Goal: Transaction & Acquisition: Purchase product/service

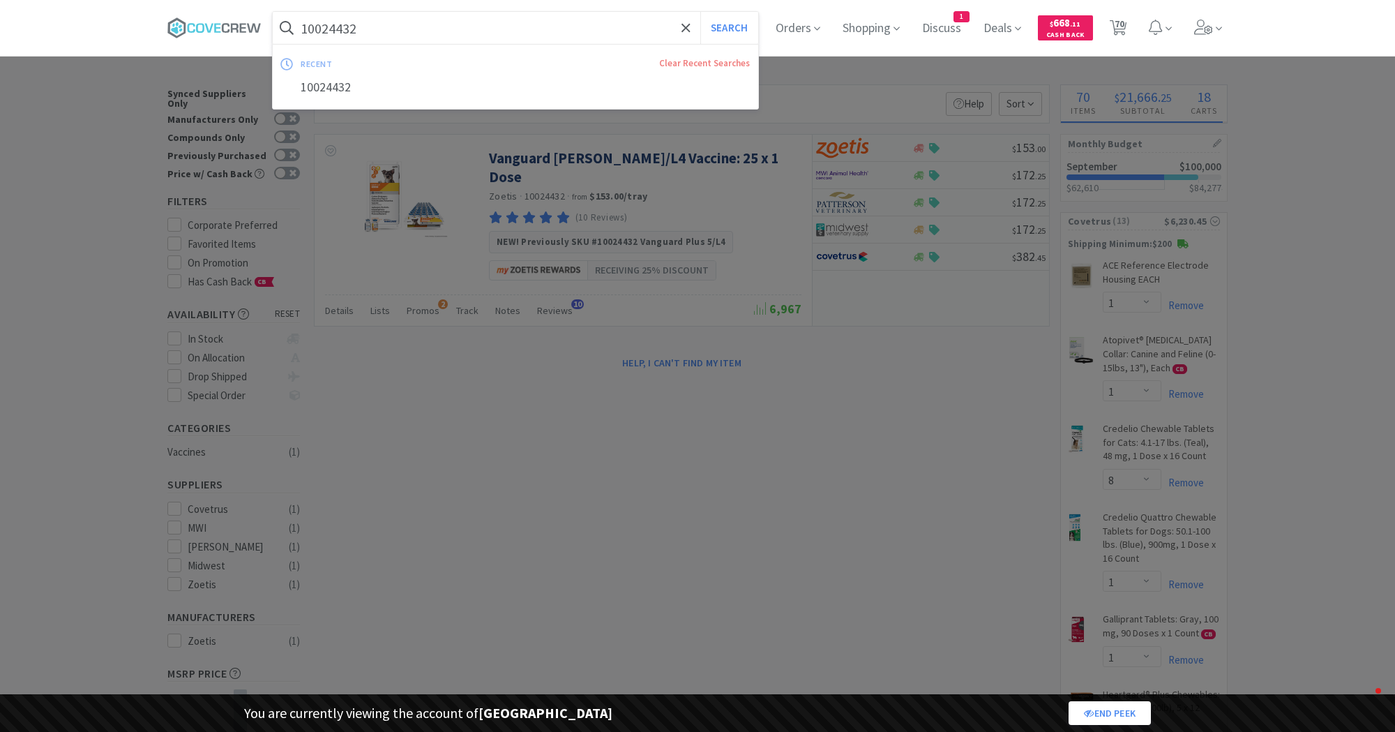
select select "1"
select select "8"
select select "1"
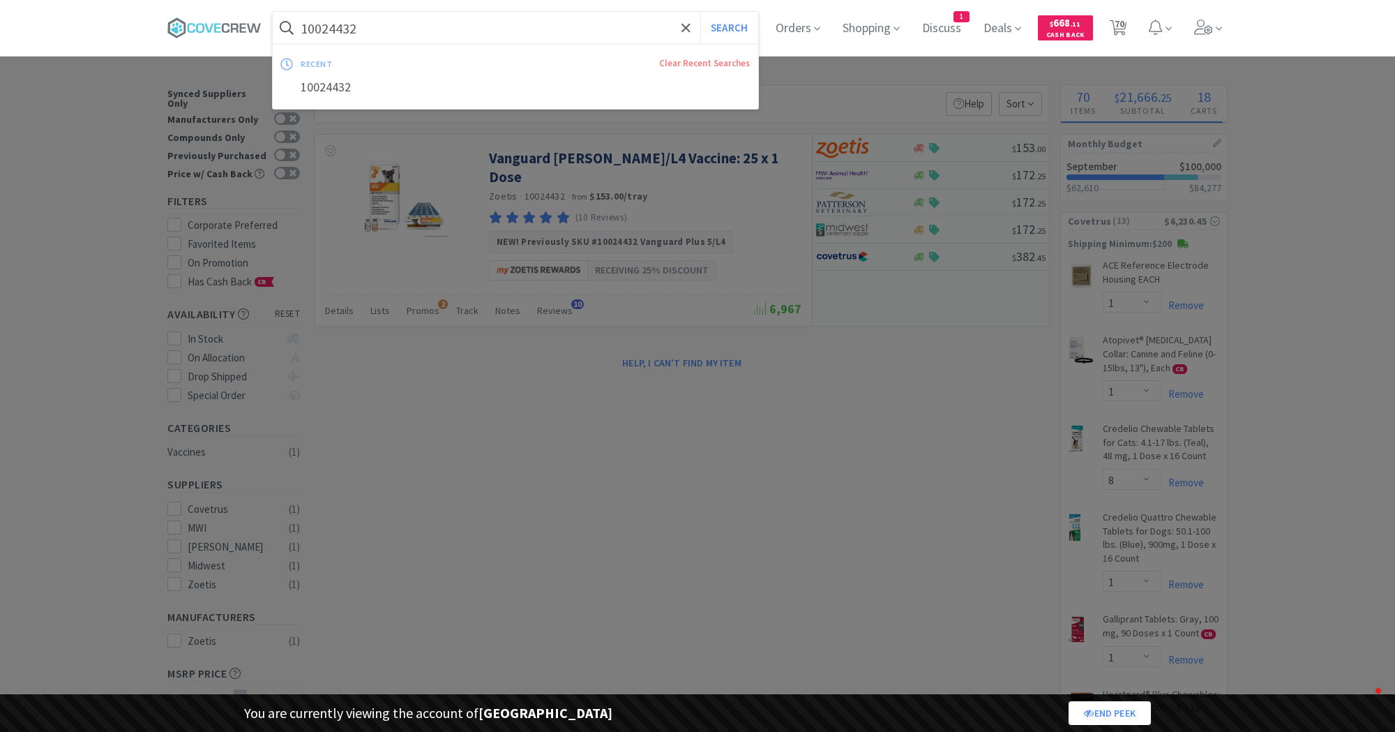
select select "2"
select select "1"
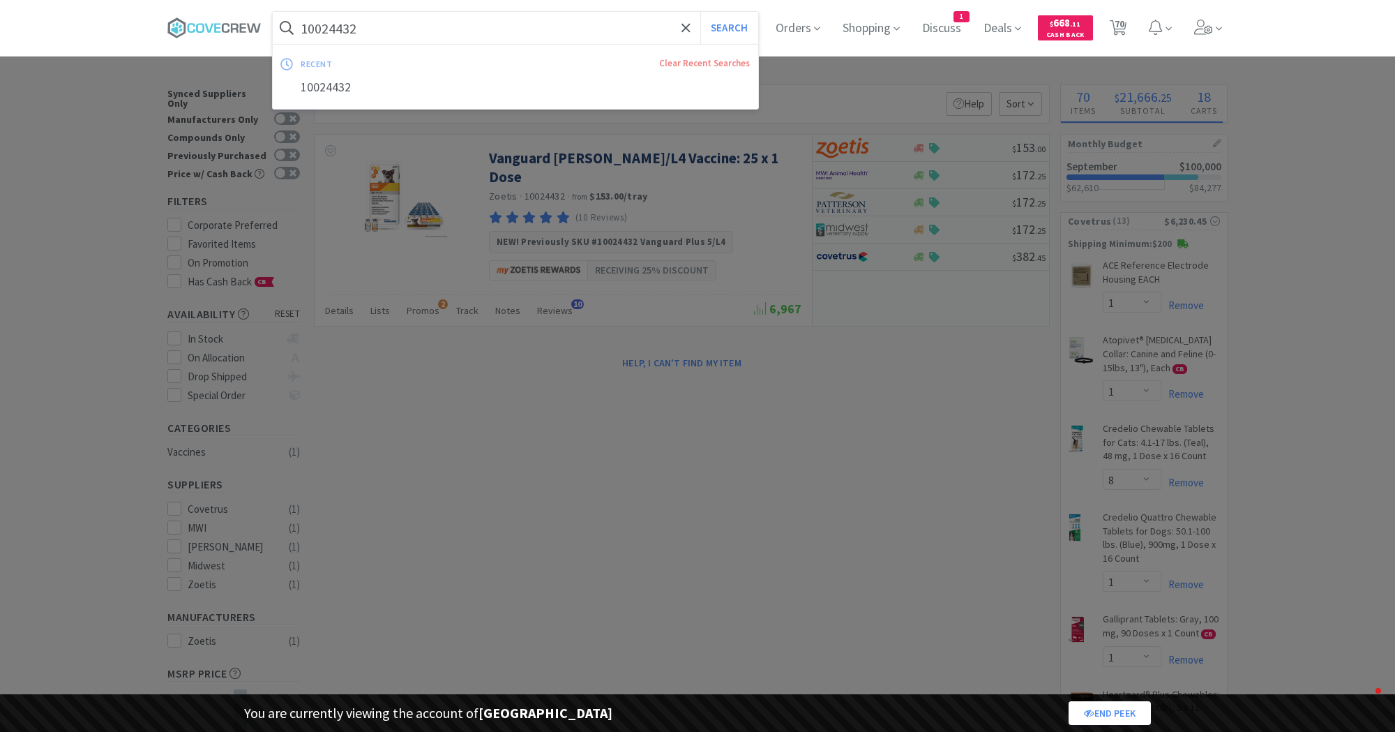
select select "1"
select select "3"
select select "1"
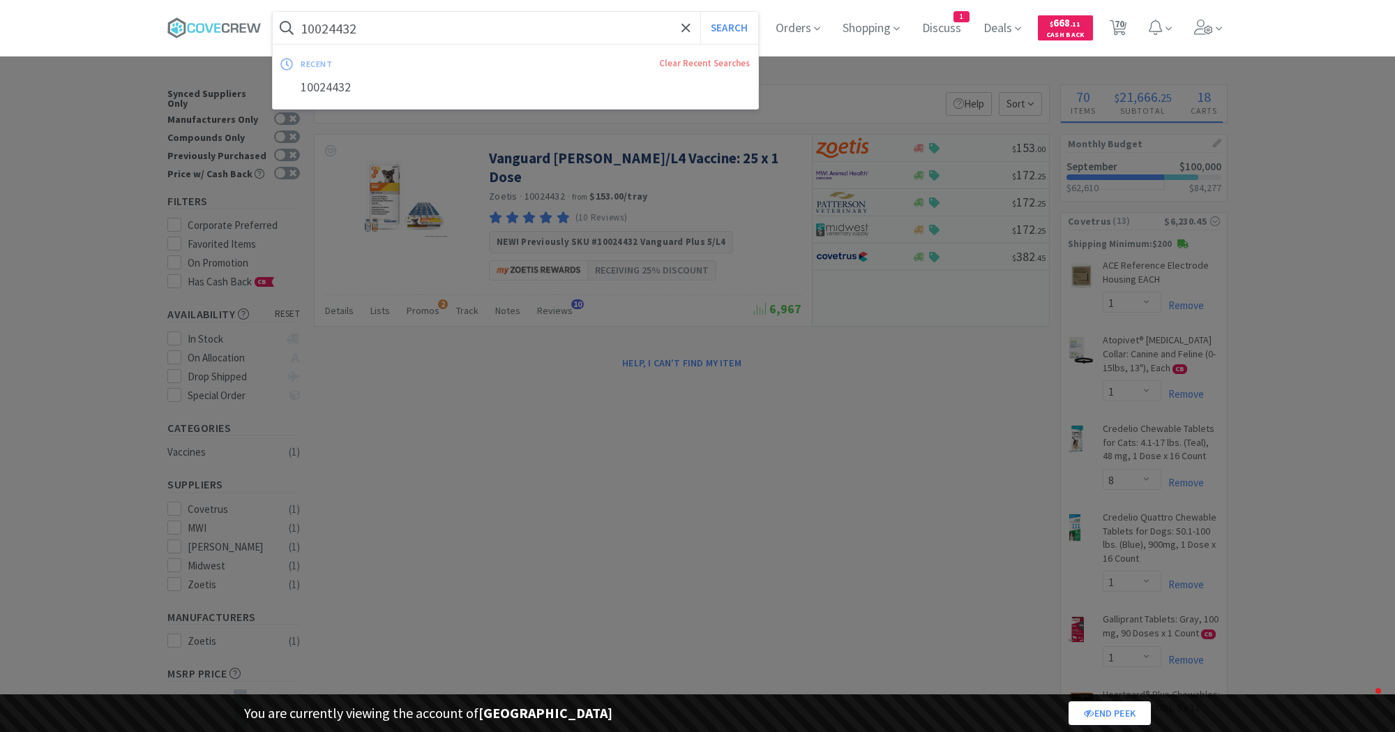
select select "1"
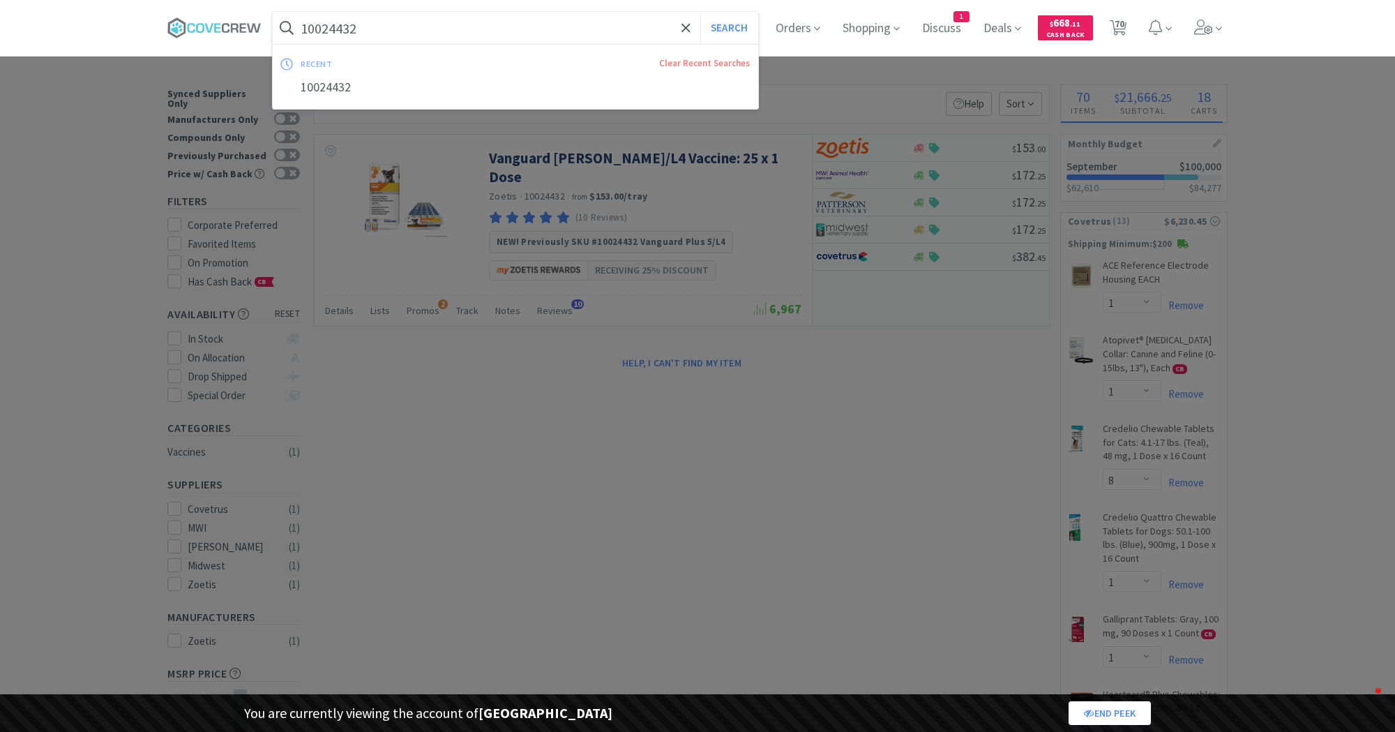
select select "1"
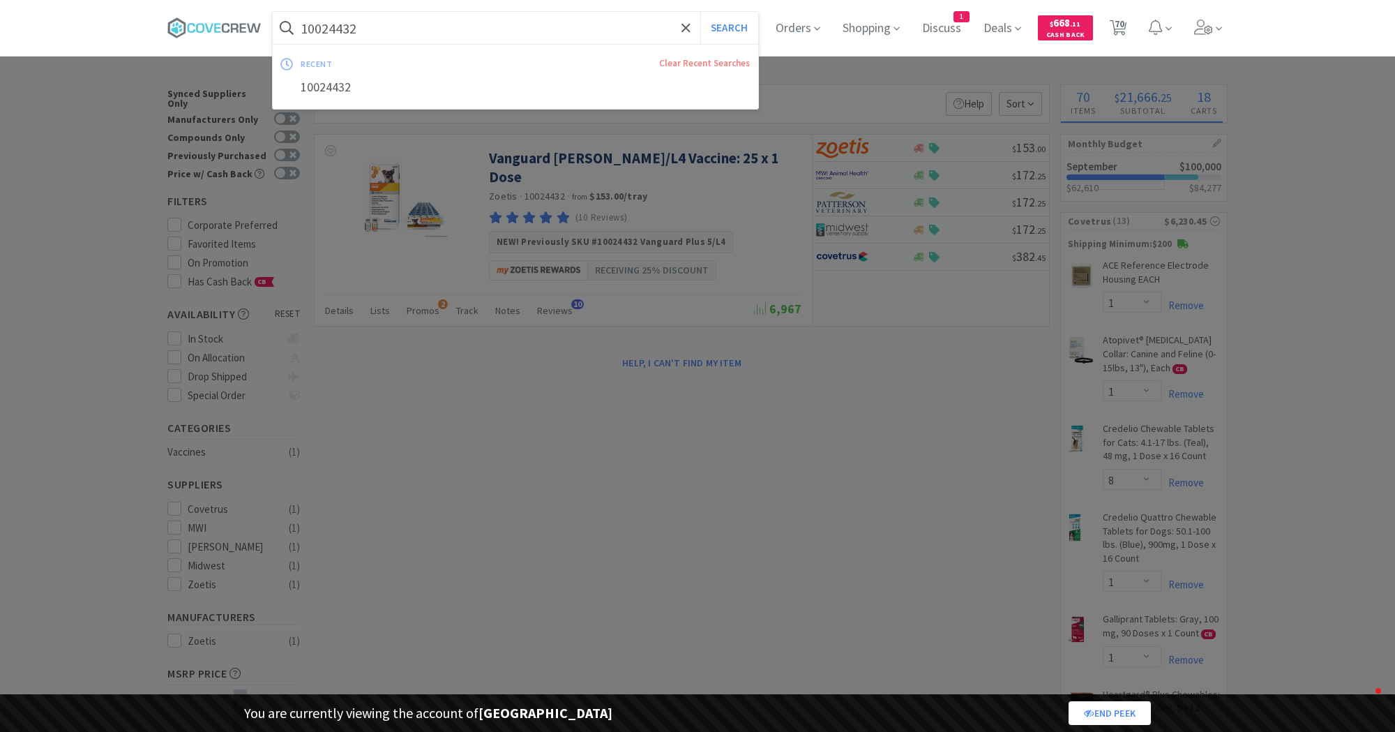
select select "1"
select select "2"
select select "1"
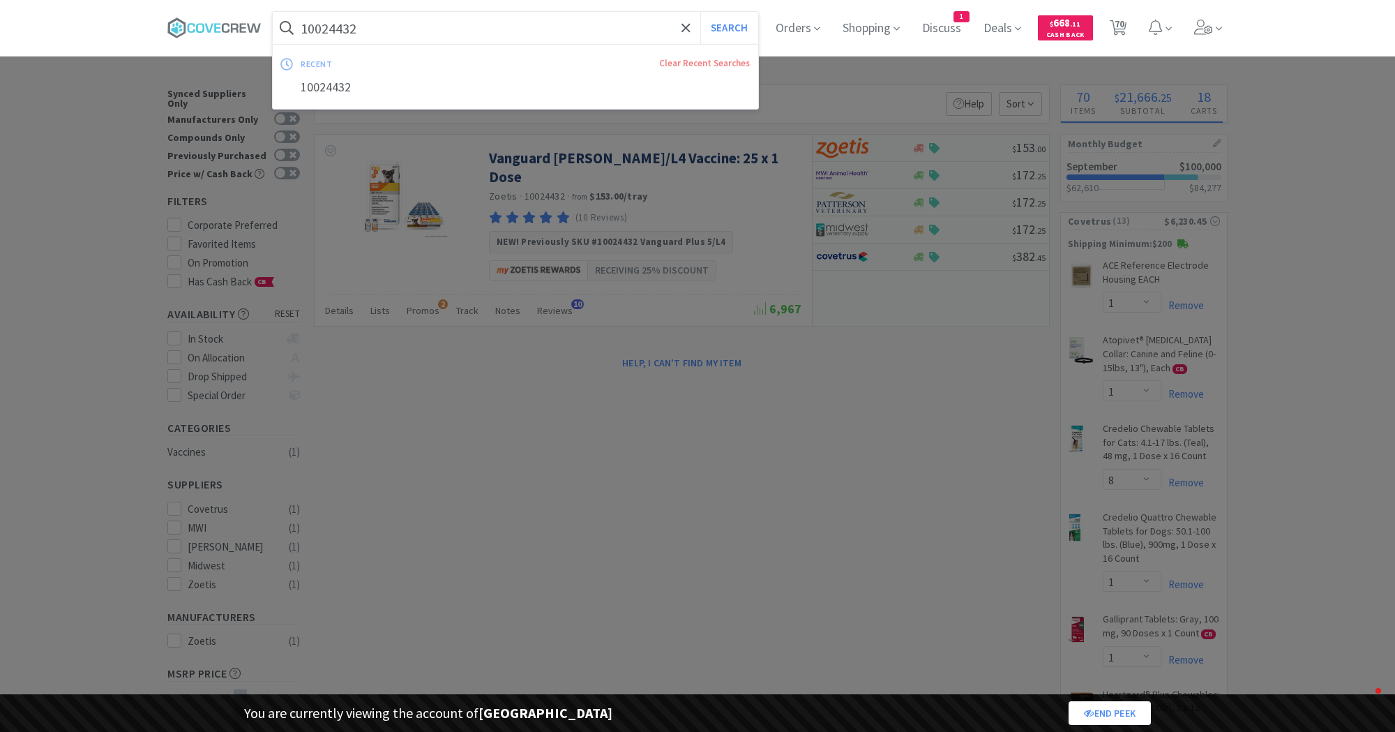
select select "1"
select select "5"
select select "2"
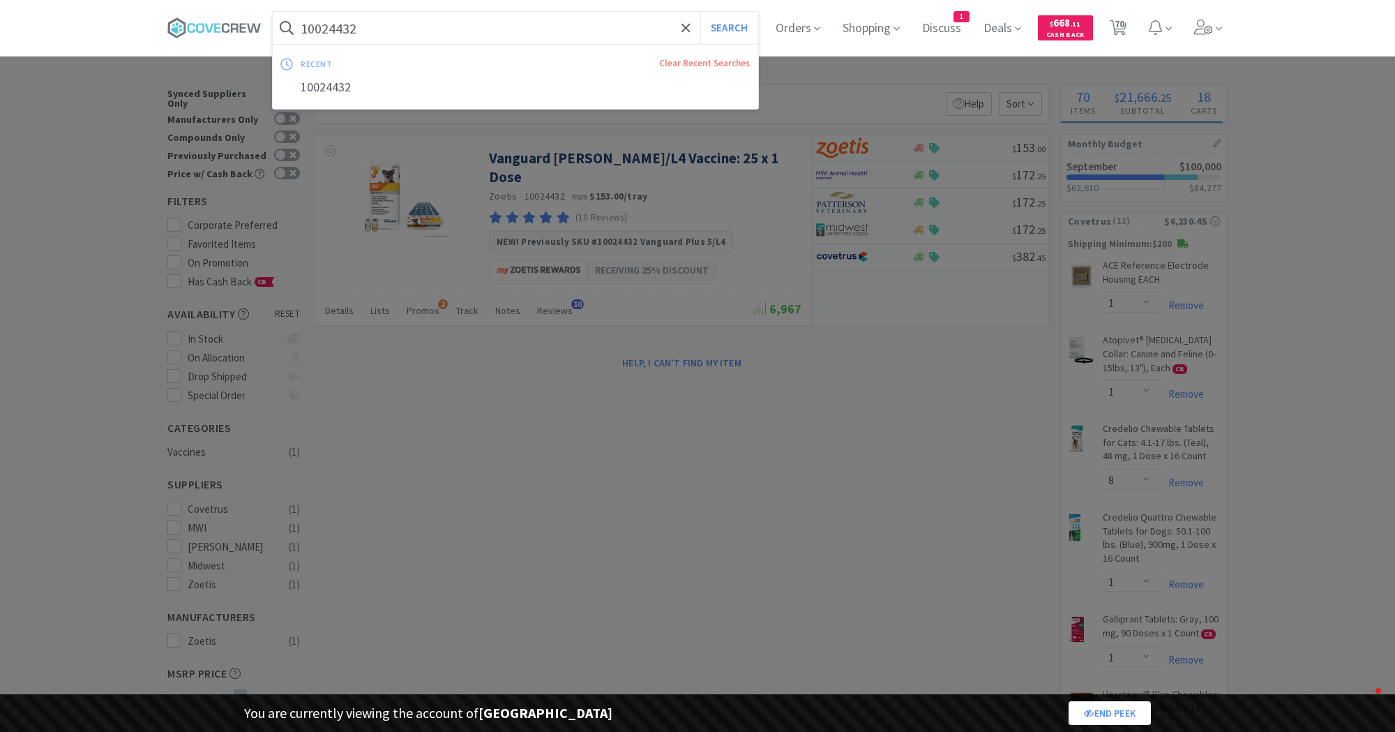
select select "1"
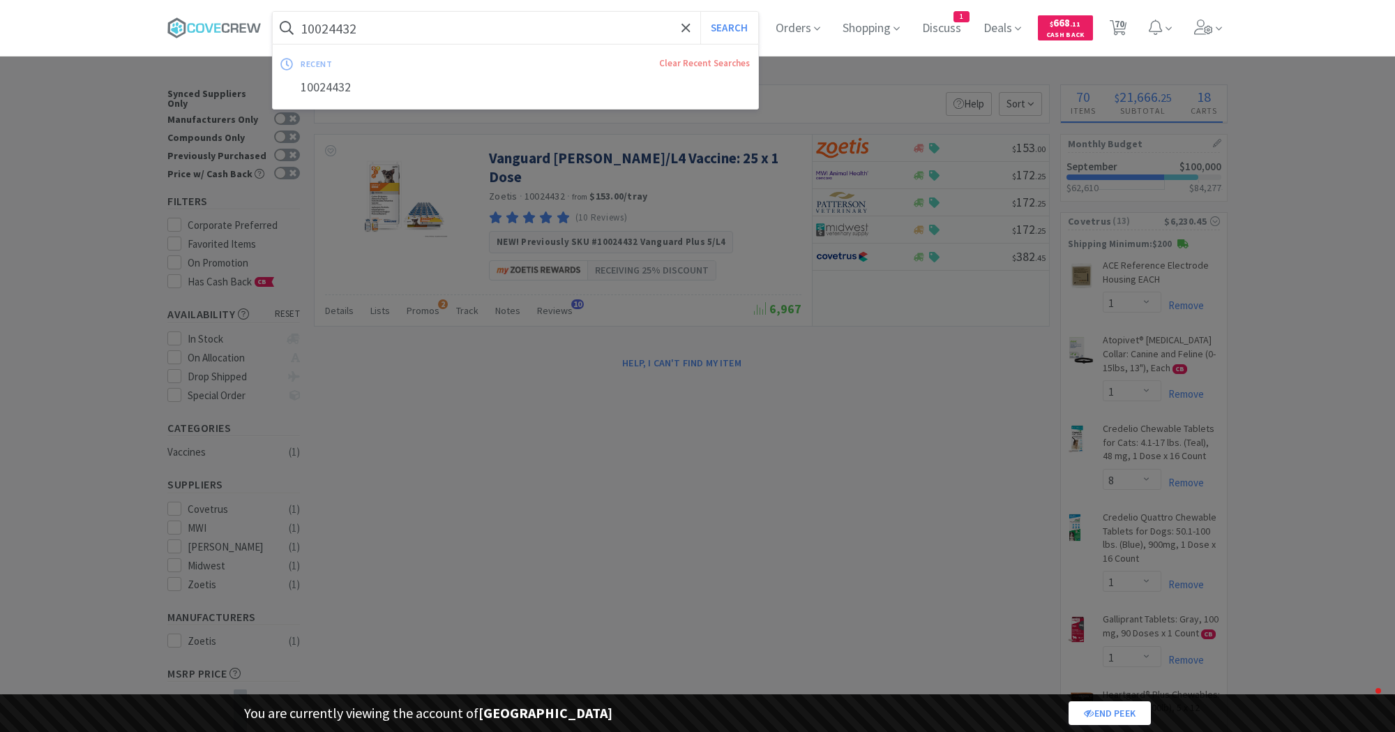
select select "1"
select select "2"
select select "4"
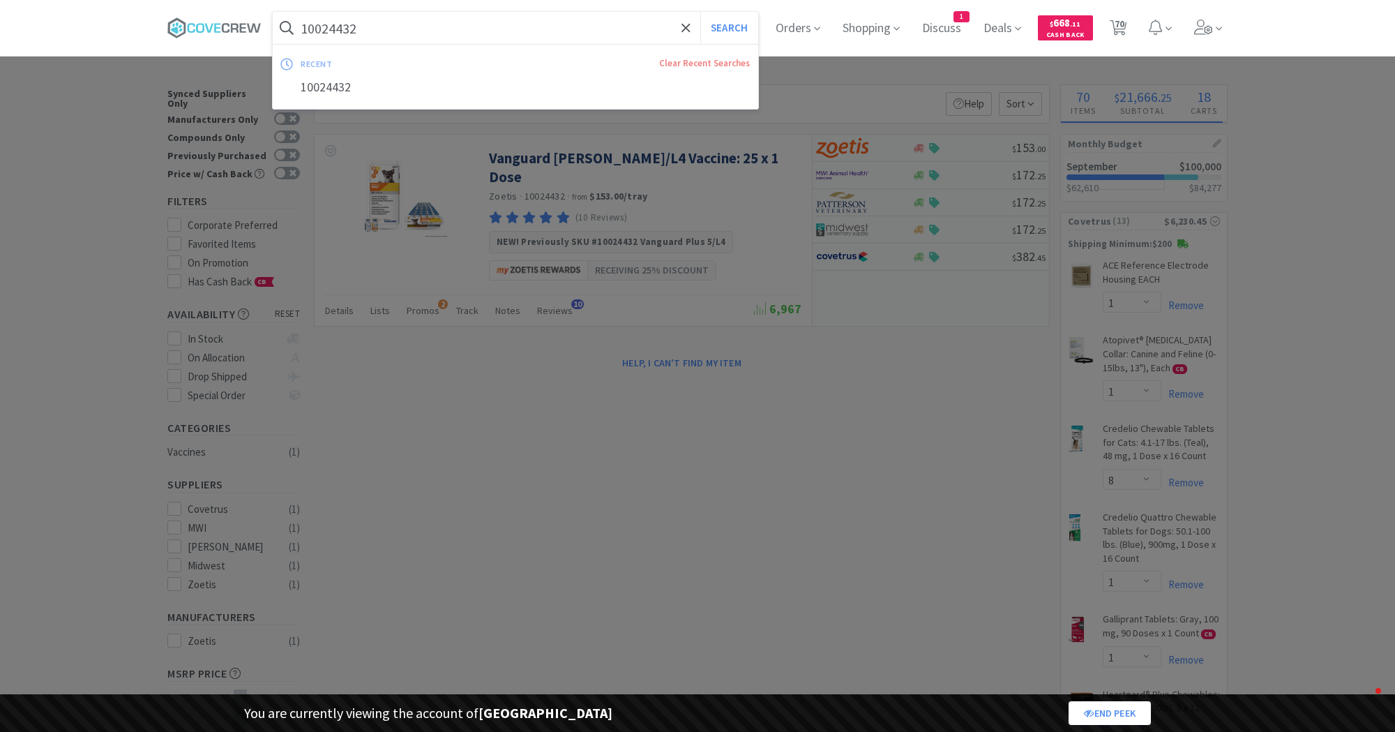
select select "4"
select select "3"
select select "1"
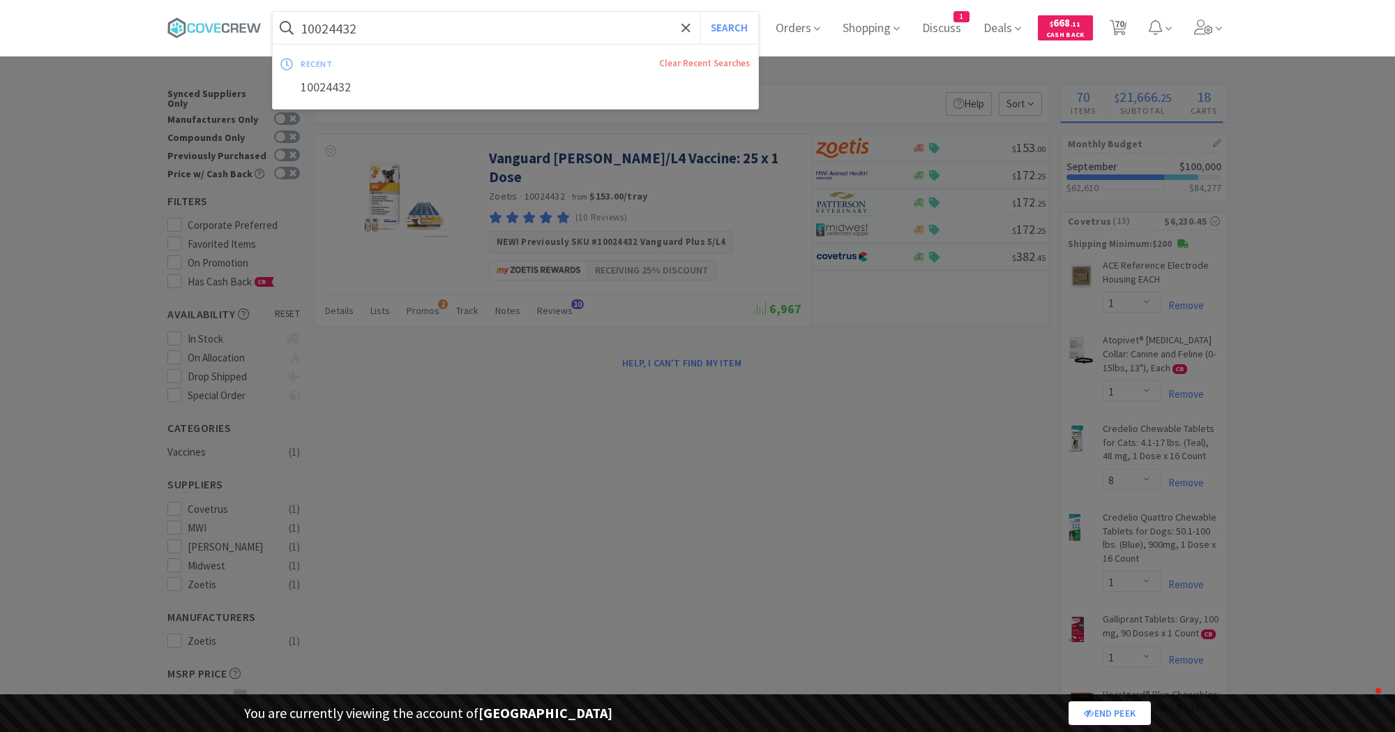
select select "1"
select select "3"
select select "2"
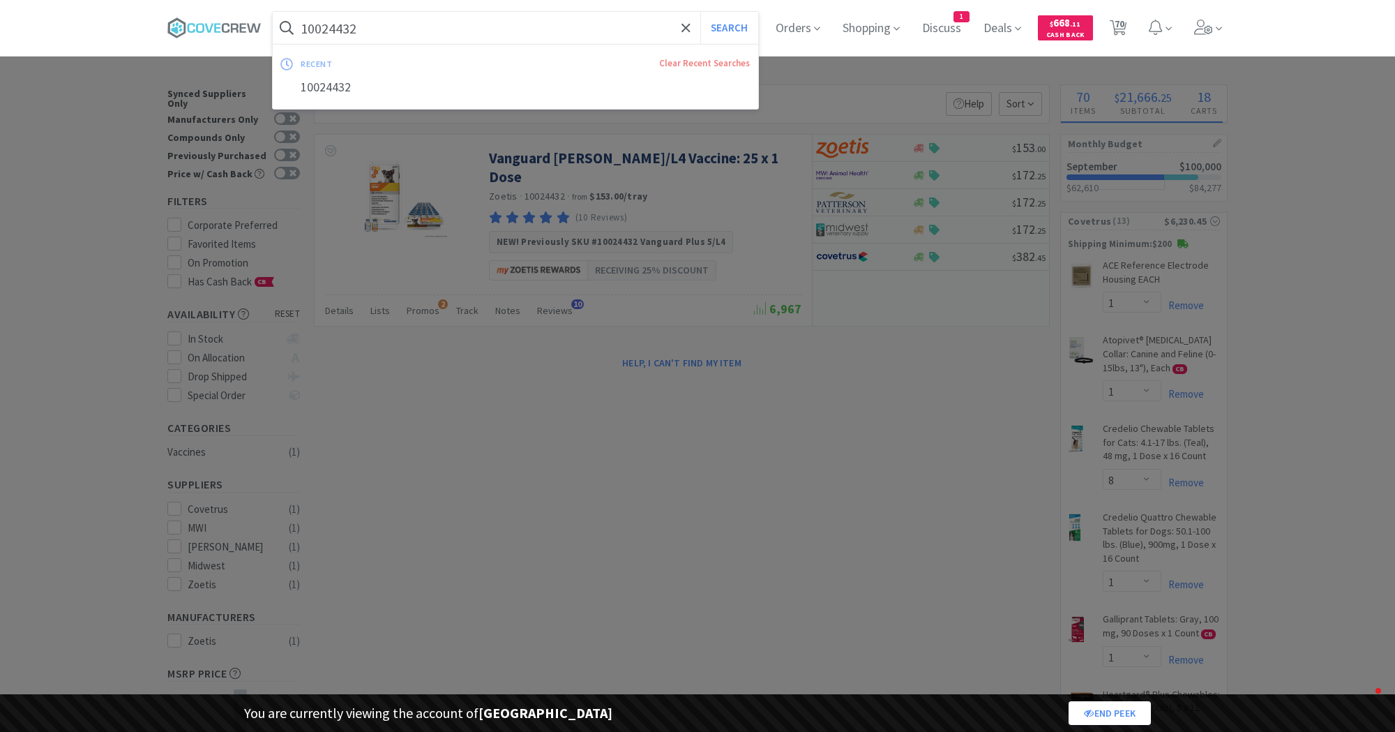
select select "2"
select select "1"
select select "2"
select select "1"
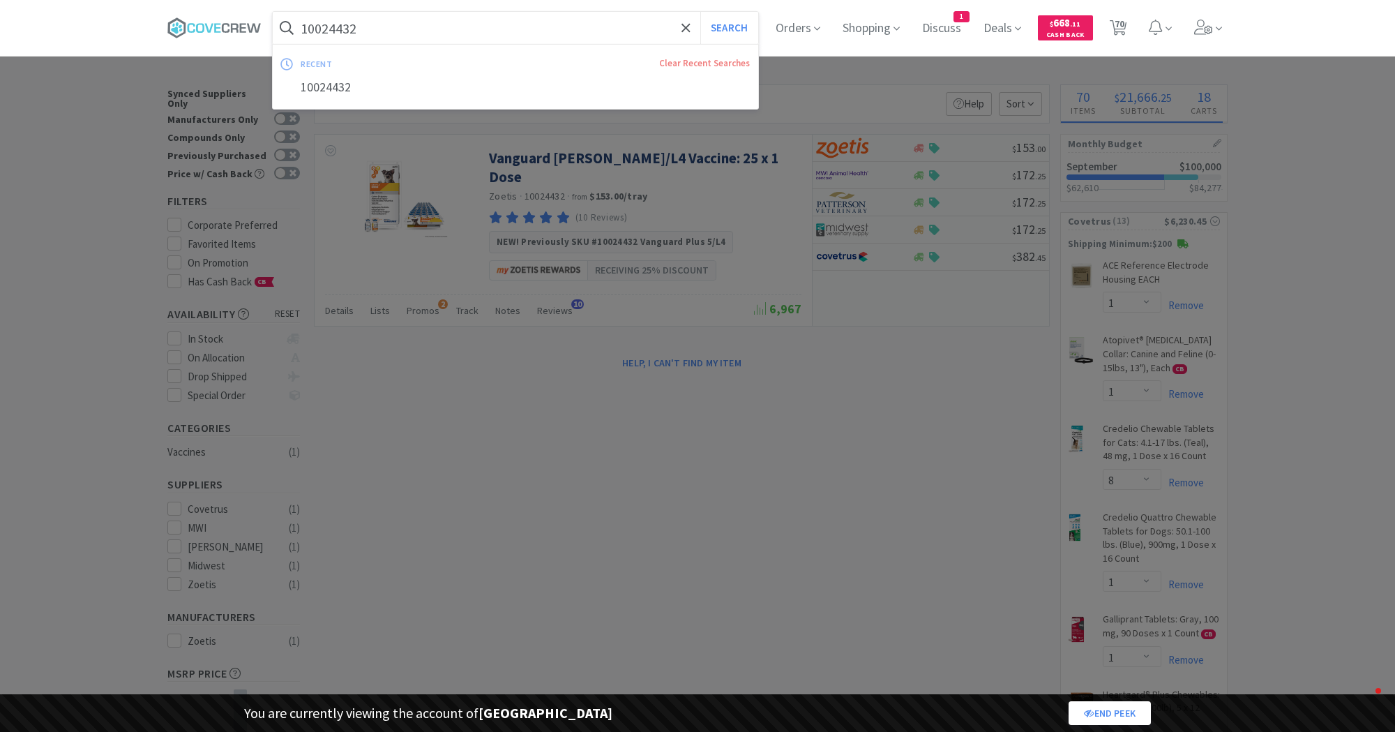
select select "1"
select select "25"
select select "1"
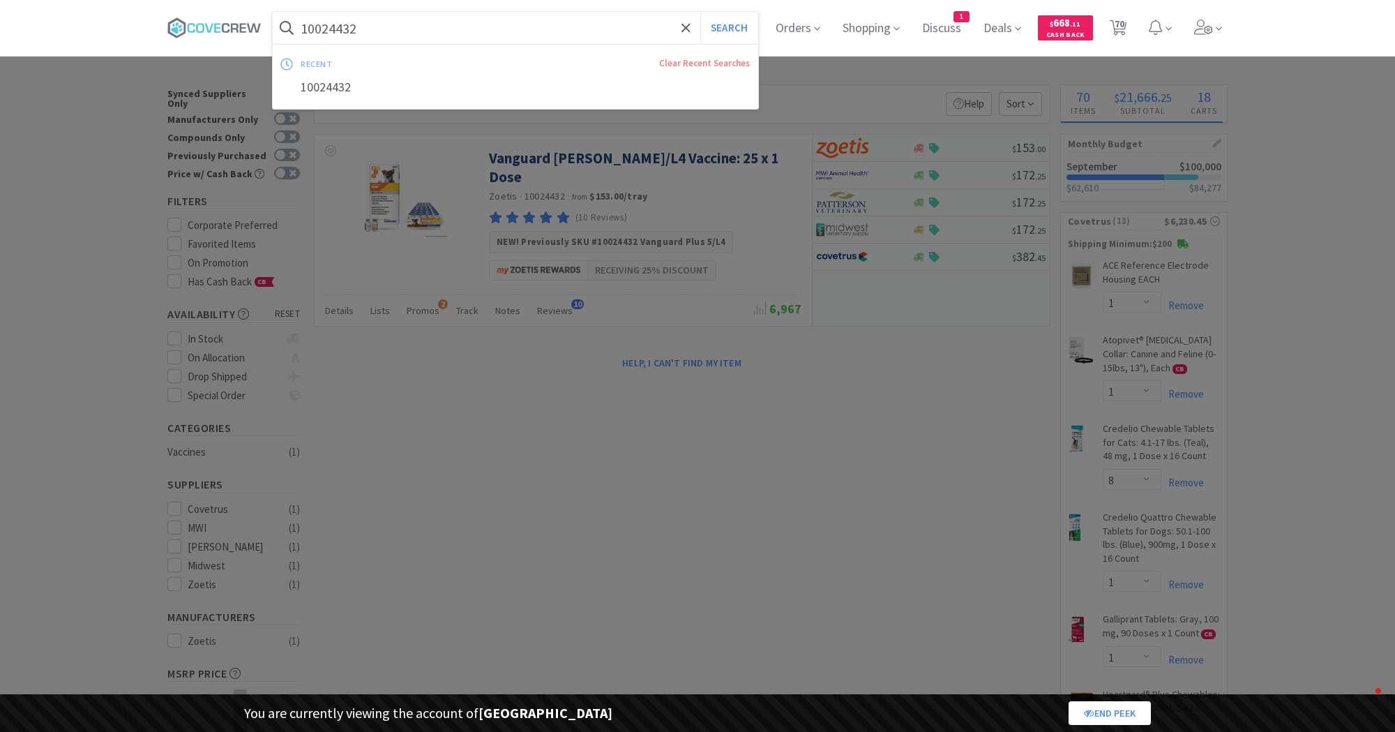
select select "1"
select select "5"
select select "2"
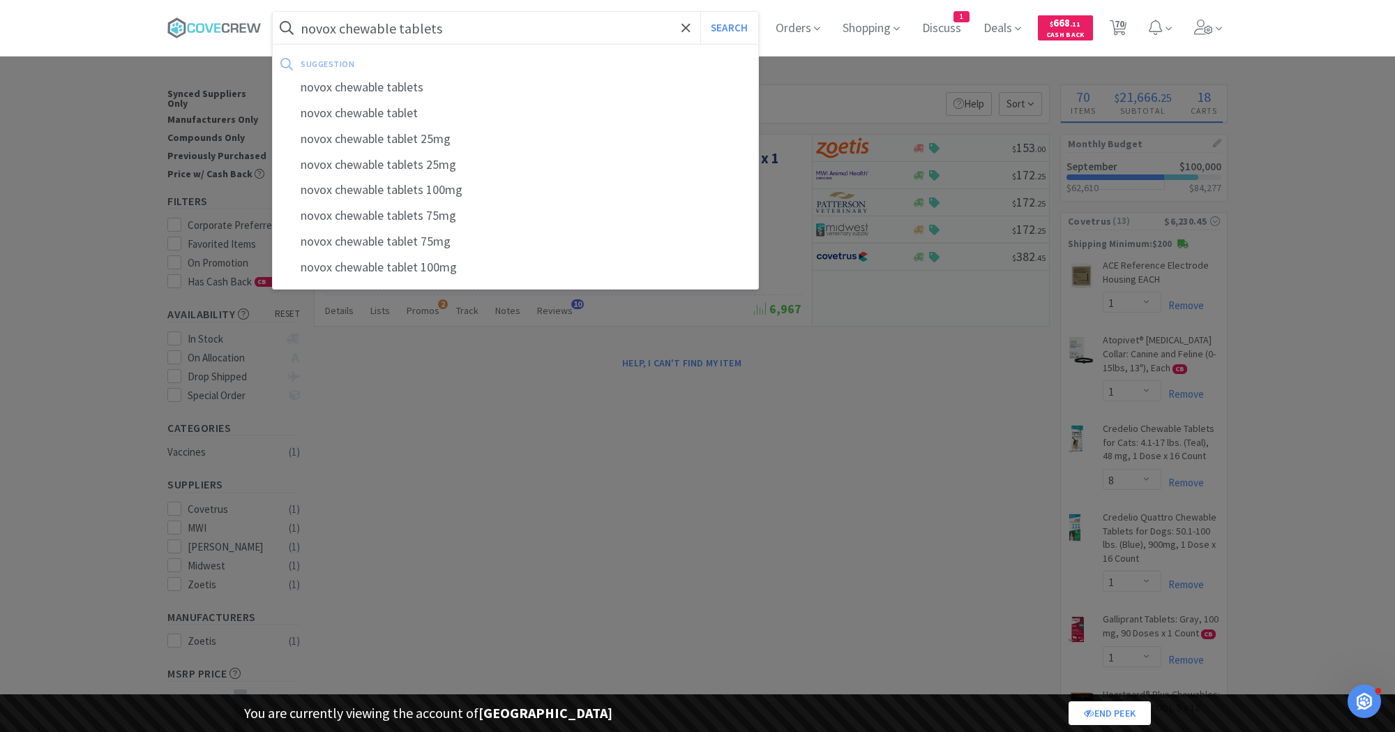
type input "novox chewable tablets"
click at [700, 12] on button "Search" at bounding box center [729, 28] width 58 height 32
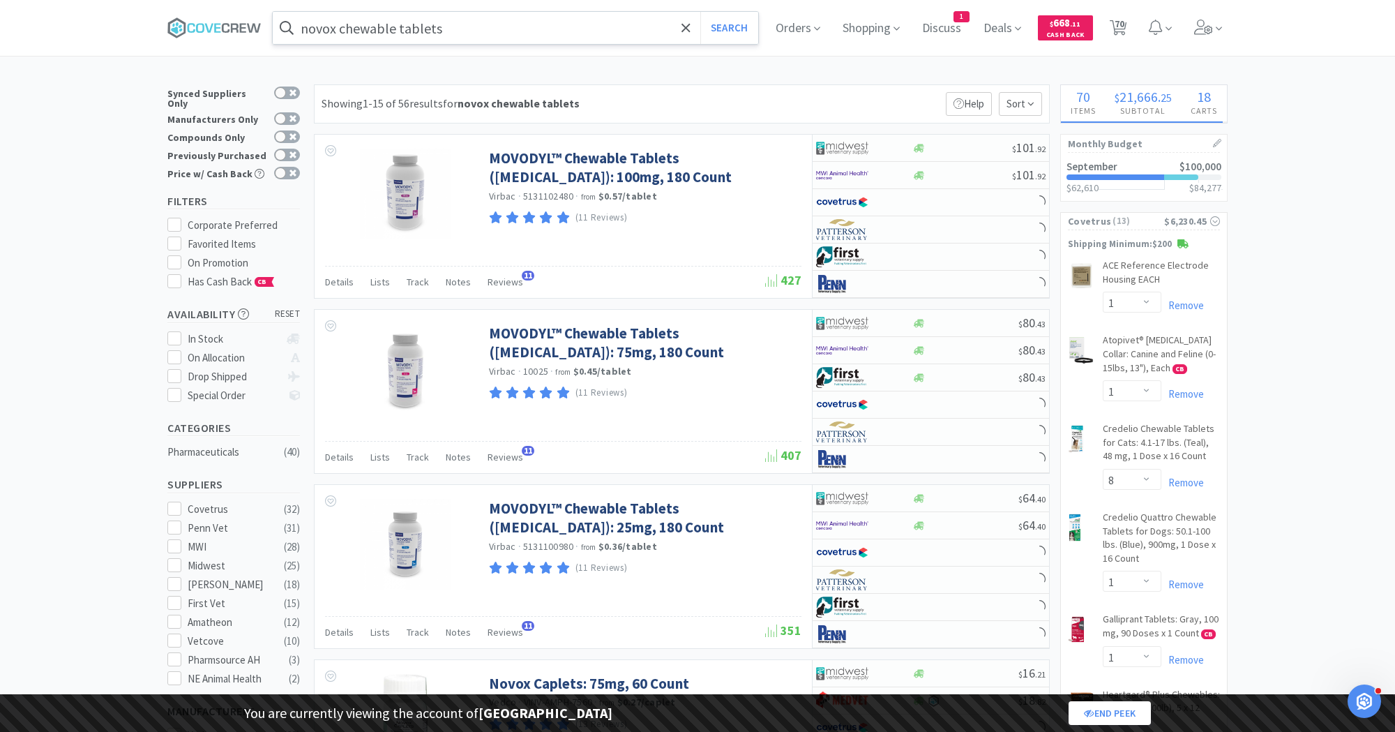
click at [498, 27] on input "novox chewable tablets" at bounding box center [515, 28] width 485 height 32
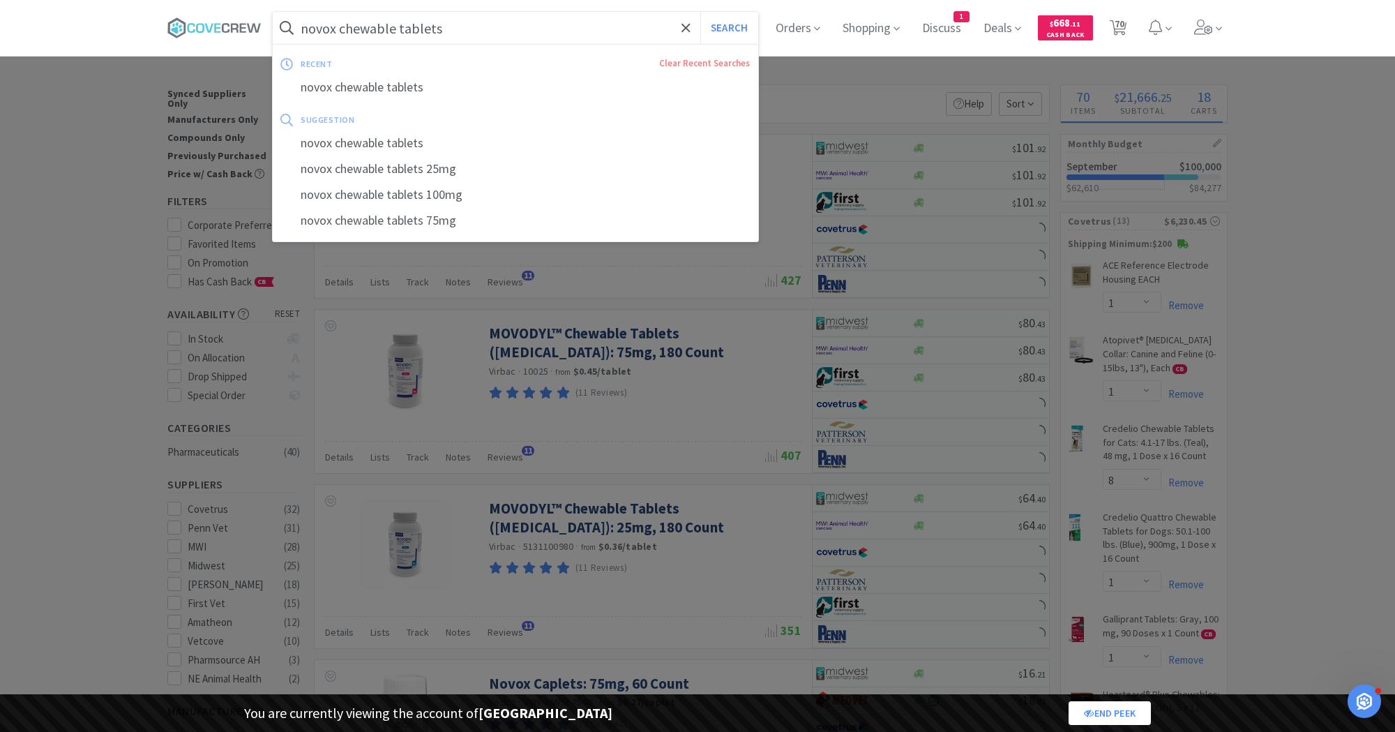
click at [516, 31] on input "novox chewable tablets" at bounding box center [515, 28] width 485 height 32
click at [658, 326] on div at bounding box center [697, 366] width 1395 height 732
